Goal: Information Seeking & Learning: Learn about a topic

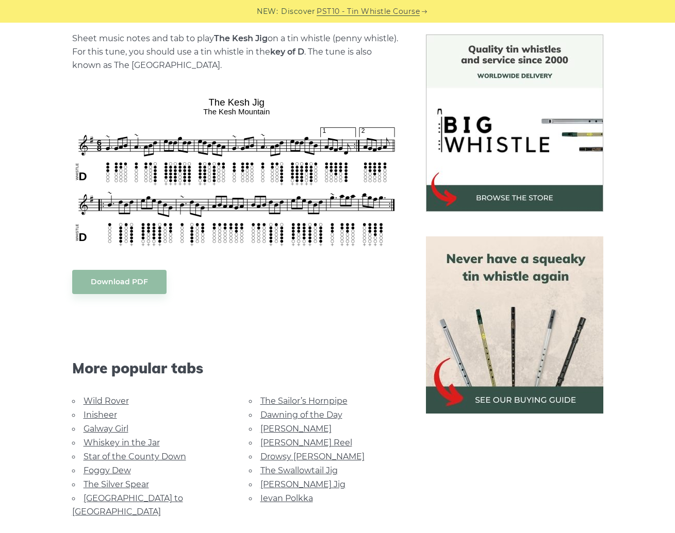
click at [113, 427] on link "Galway Girl" at bounding box center [105, 429] width 45 height 10
click at [112, 468] on link "Foggy Dew" at bounding box center [106, 471] width 47 height 10
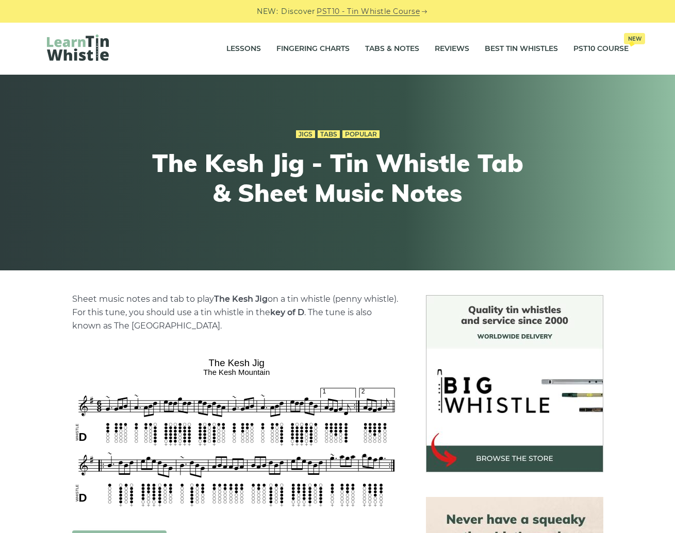
click at [69, 44] on img at bounding box center [78, 48] width 62 height 26
